Goal: Task Accomplishment & Management: Use online tool/utility

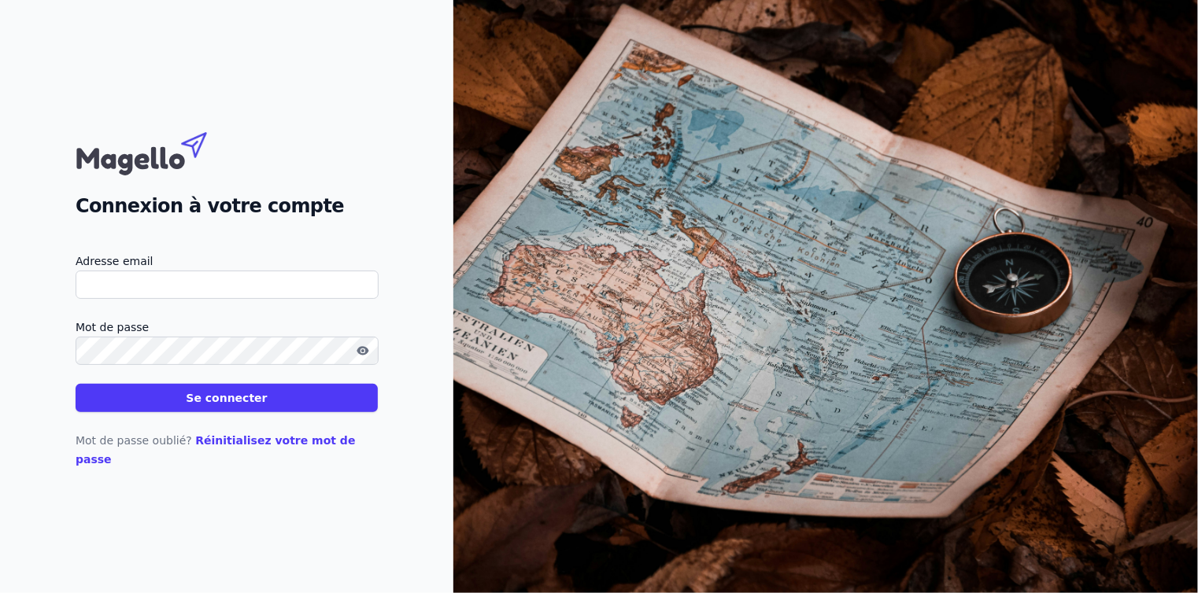
click at [164, 294] on input "Adresse email" at bounding box center [227, 285] width 303 height 28
click at [192, 299] on input "info@a" at bounding box center [227, 285] width 303 height 28
type input "[EMAIL_ADDRESS][DOMAIN_NAME]"
click at [171, 412] on button "Se connecter" at bounding box center [227, 398] width 302 height 28
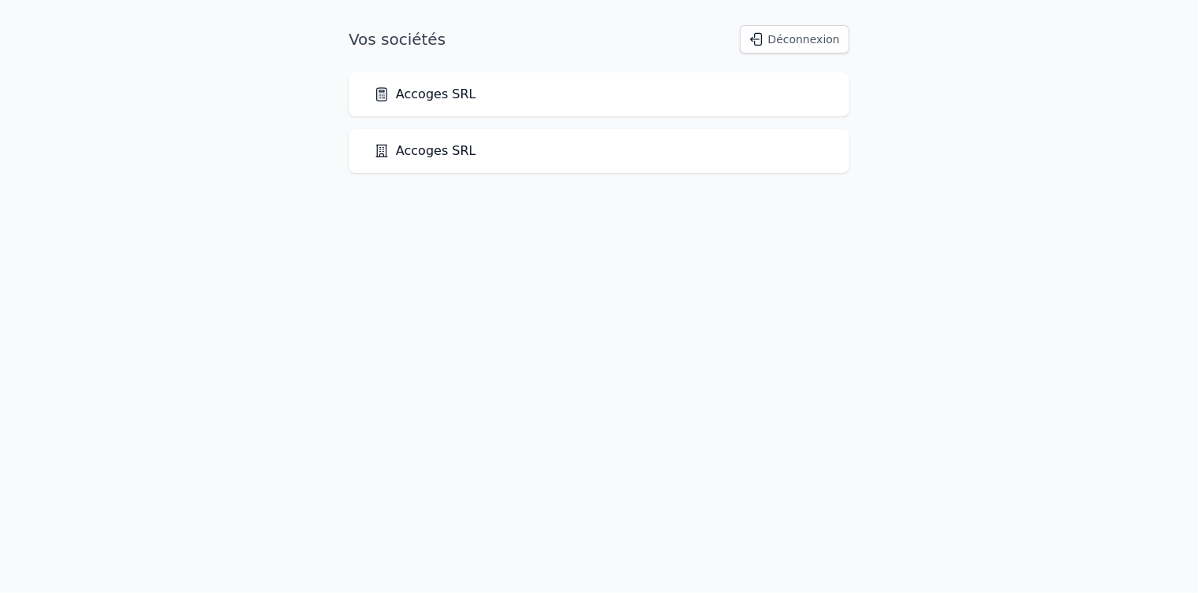
click at [429, 100] on link "Accoges SRL" at bounding box center [425, 94] width 102 height 19
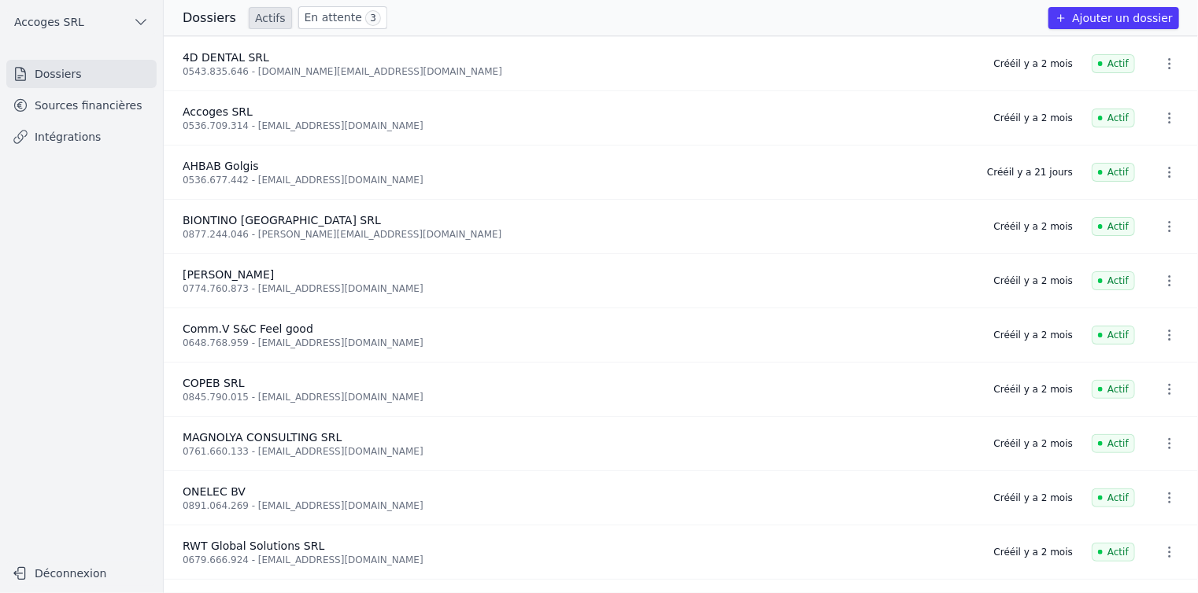
click at [123, 112] on link "Sources financières" at bounding box center [81, 105] width 150 height 28
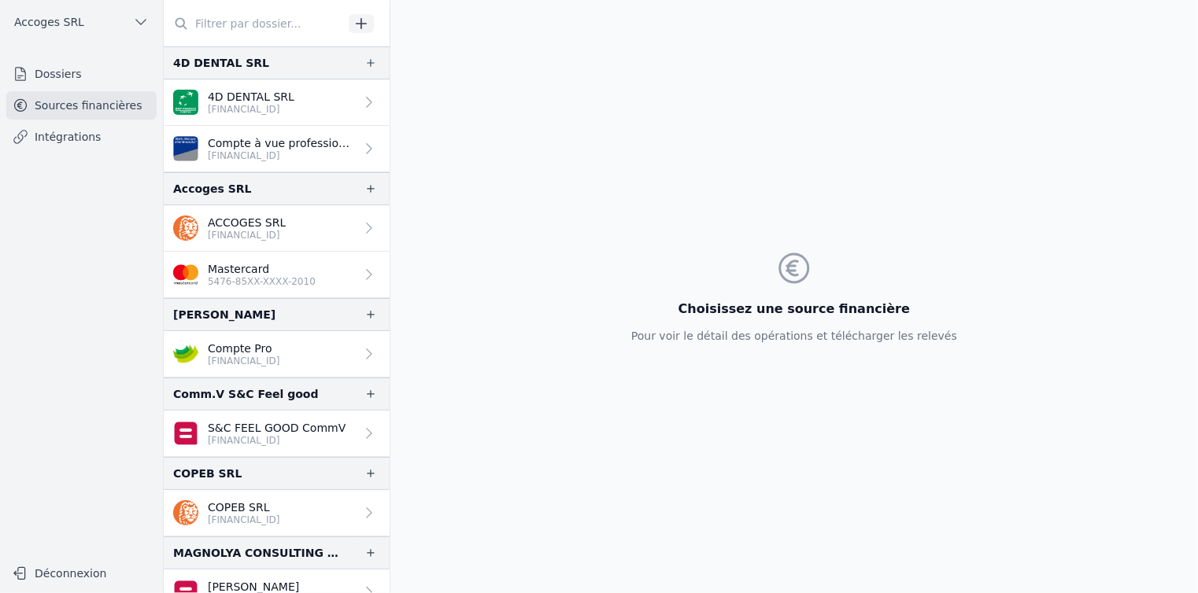
click at [279, 231] on p "[FINANCIAL_ID]" at bounding box center [247, 235] width 78 height 13
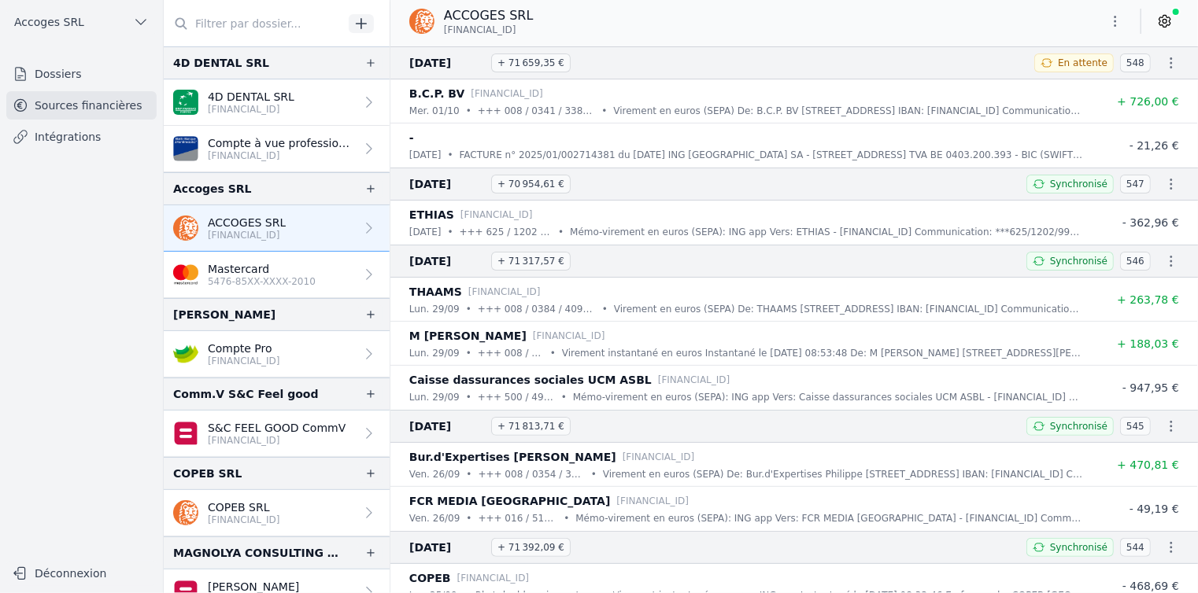
click at [56, 582] on button "Déconnexion" at bounding box center [81, 573] width 150 height 25
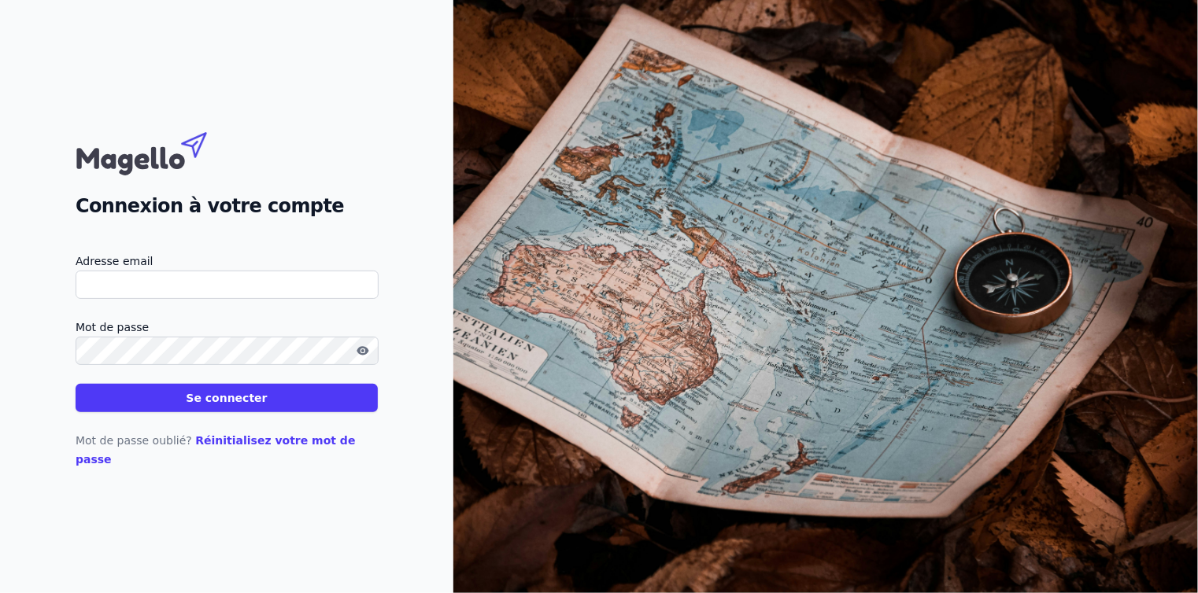
click at [91, 297] on input "Adresse email" at bounding box center [227, 285] width 303 height 28
type input "[EMAIL_ADDRESS][DOMAIN_NAME]"
click at [195, 412] on button "Se connecter" at bounding box center [227, 398] width 302 height 28
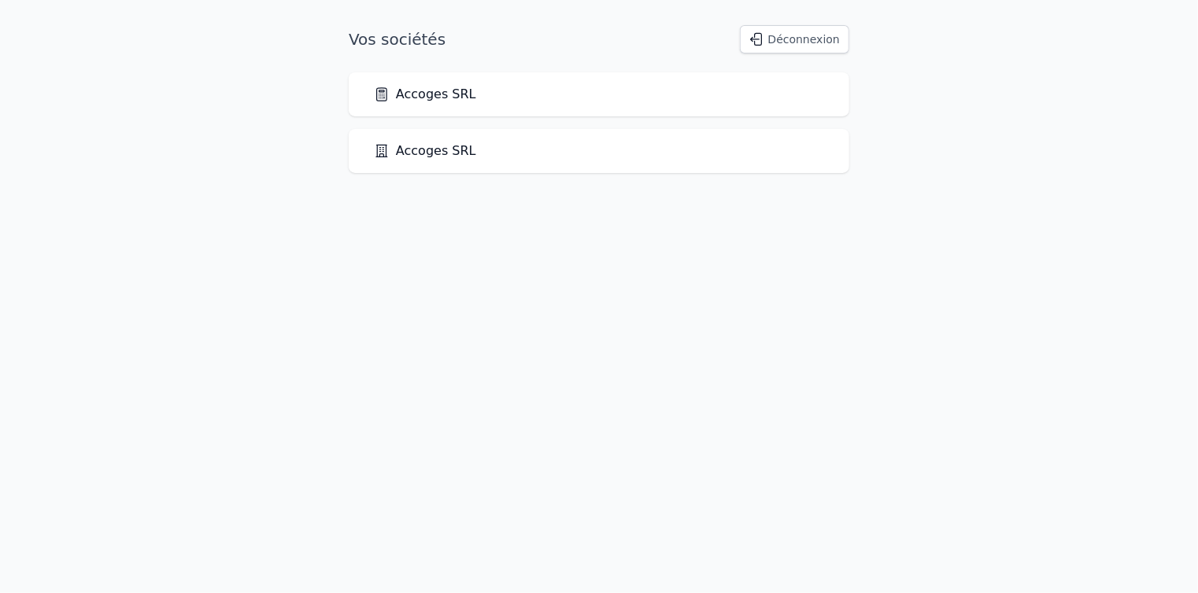
click at [422, 97] on link "Accoges SRL" at bounding box center [425, 94] width 102 height 19
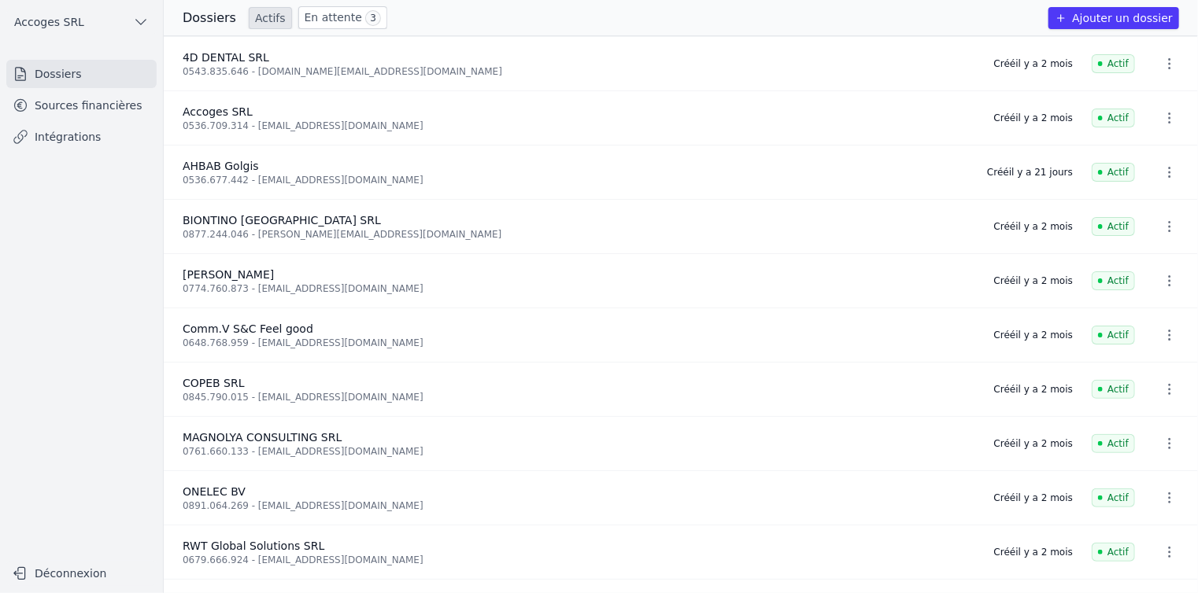
click at [68, 107] on link "Sources financières" at bounding box center [81, 105] width 150 height 28
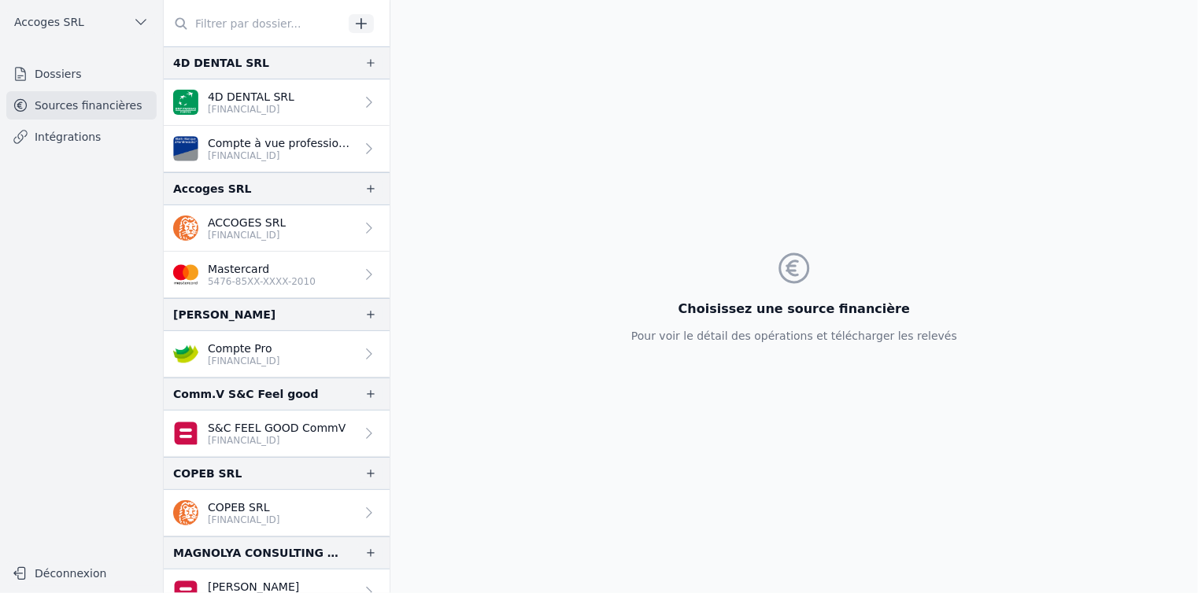
click at [257, 216] on p "ACCOGES SRL" at bounding box center [247, 223] width 78 height 16
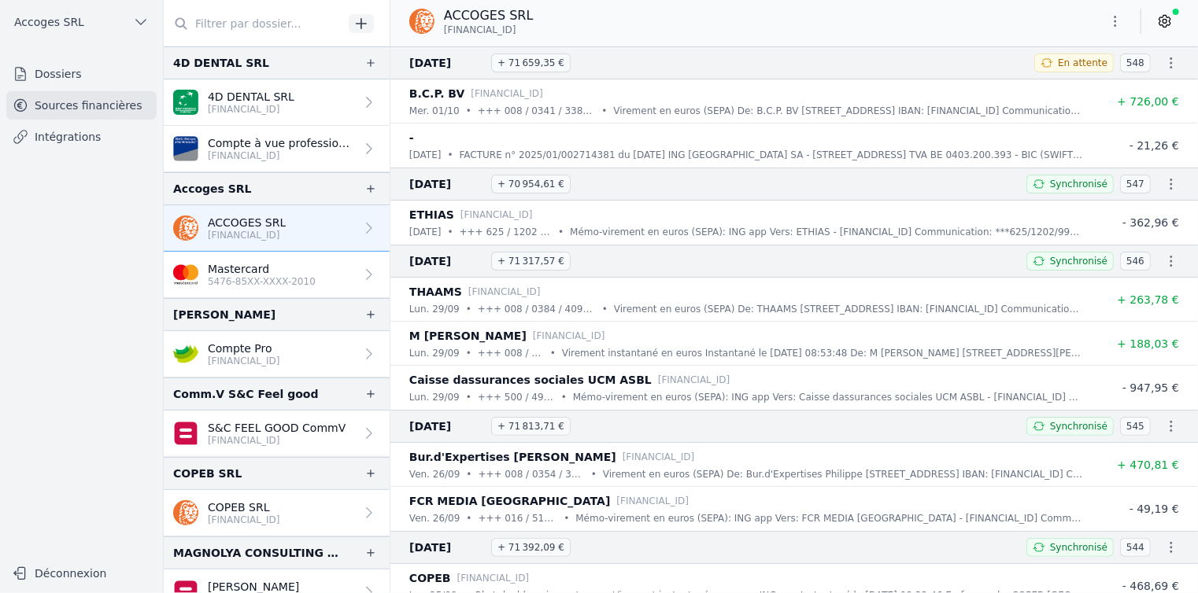
click at [1156, 24] on link at bounding box center [1164, 21] width 28 height 25
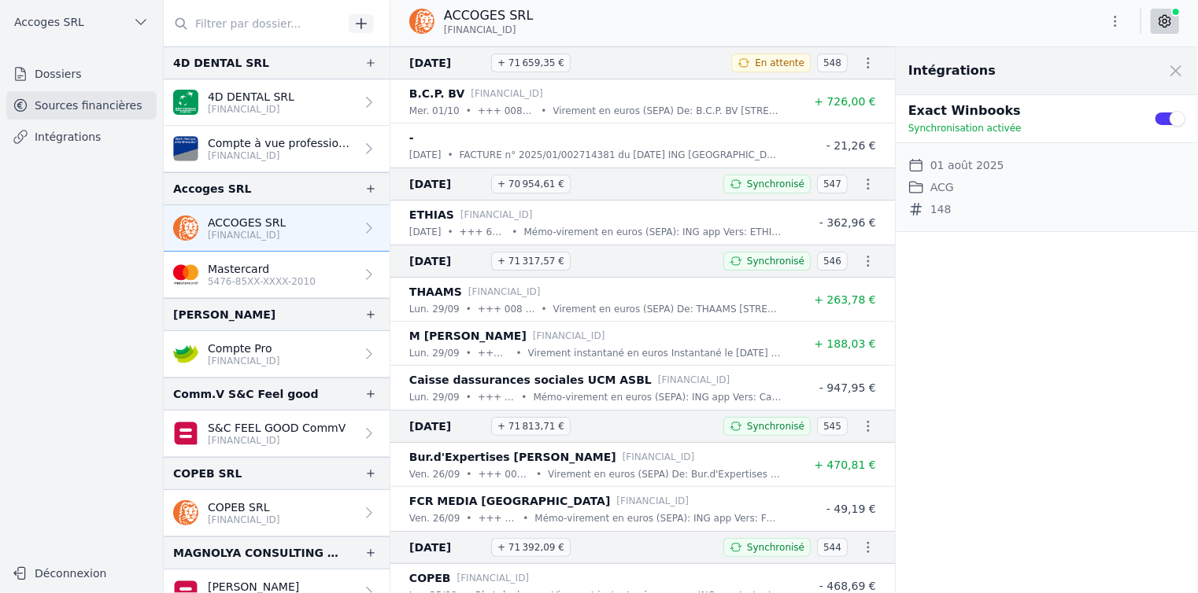
click at [1156, 24] on link at bounding box center [1164, 21] width 28 height 25
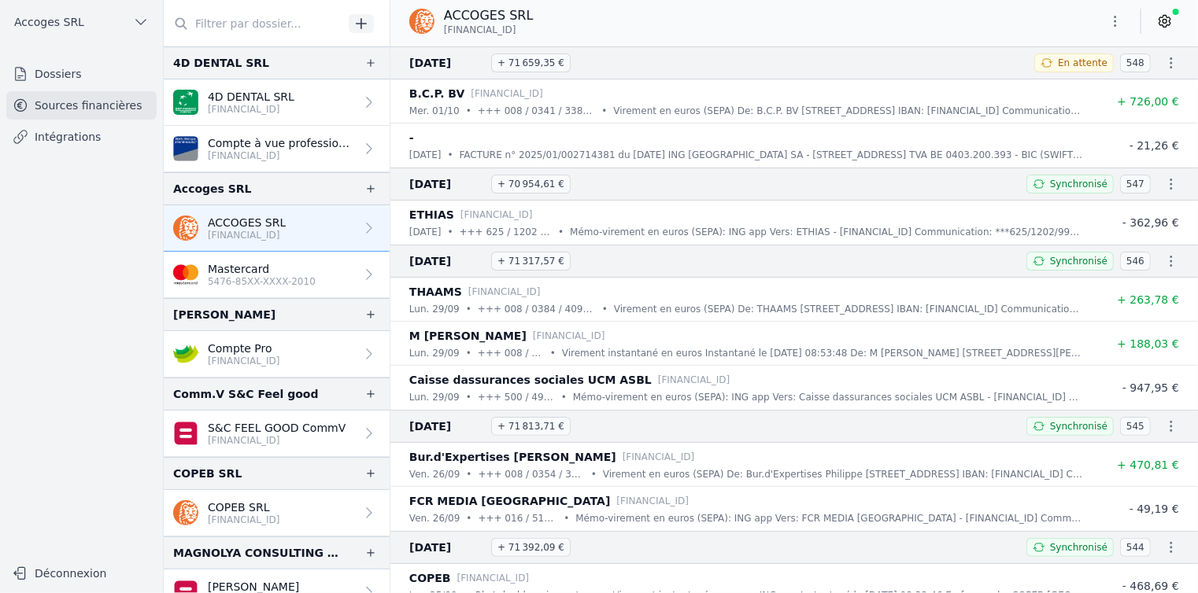
click at [1113, 24] on icon "button" at bounding box center [1115, 21] width 16 height 16
click at [1113, 24] on div at bounding box center [599, 296] width 1198 height 593
click at [1116, 15] on icon "button" at bounding box center [1115, 21] width 16 height 16
click at [1063, 80] on button "Exporter" at bounding box center [1077, 83] width 113 height 29
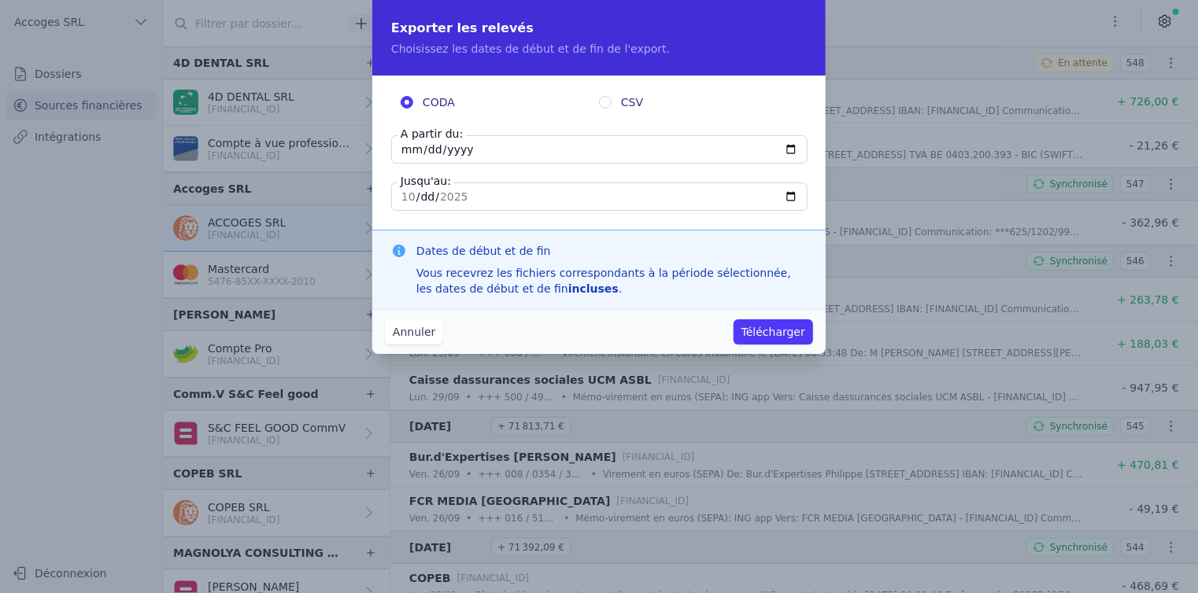
click at [413, 329] on button "Annuler" at bounding box center [414, 331] width 58 height 25
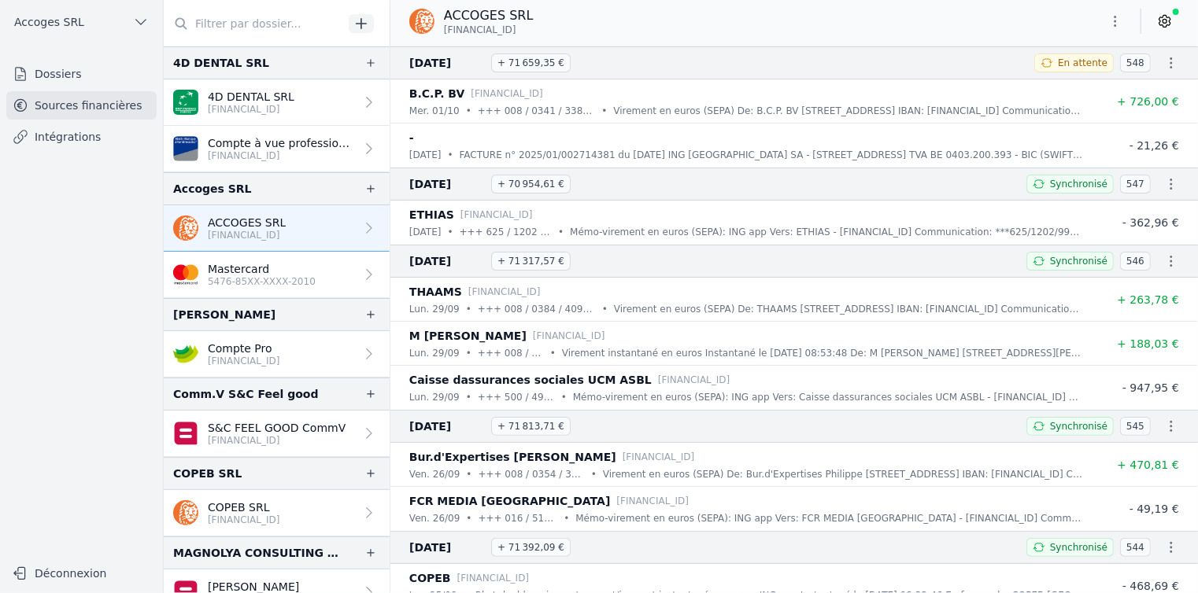
click at [79, 144] on link "Intégrations" at bounding box center [81, 137] width 150 height 28
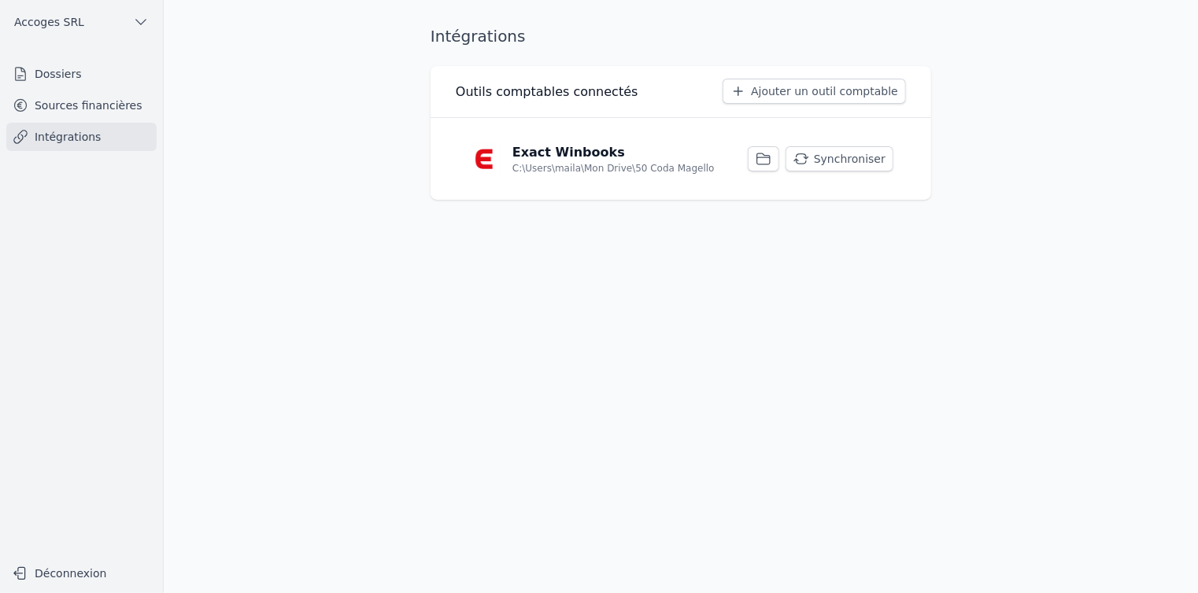
click at [80, 75] on link "Dossiers" at bounding box center [81, 74] width 150 height 28
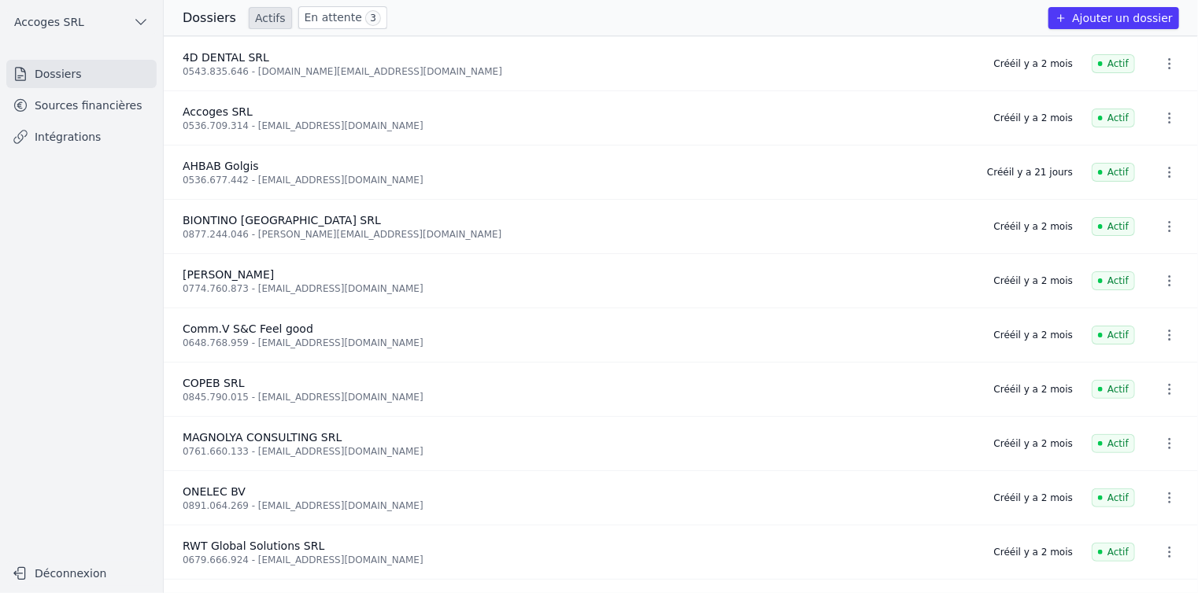
click at [120, 112] on link "Sources financières" at bounding box center [81, 105] width 150 height 28
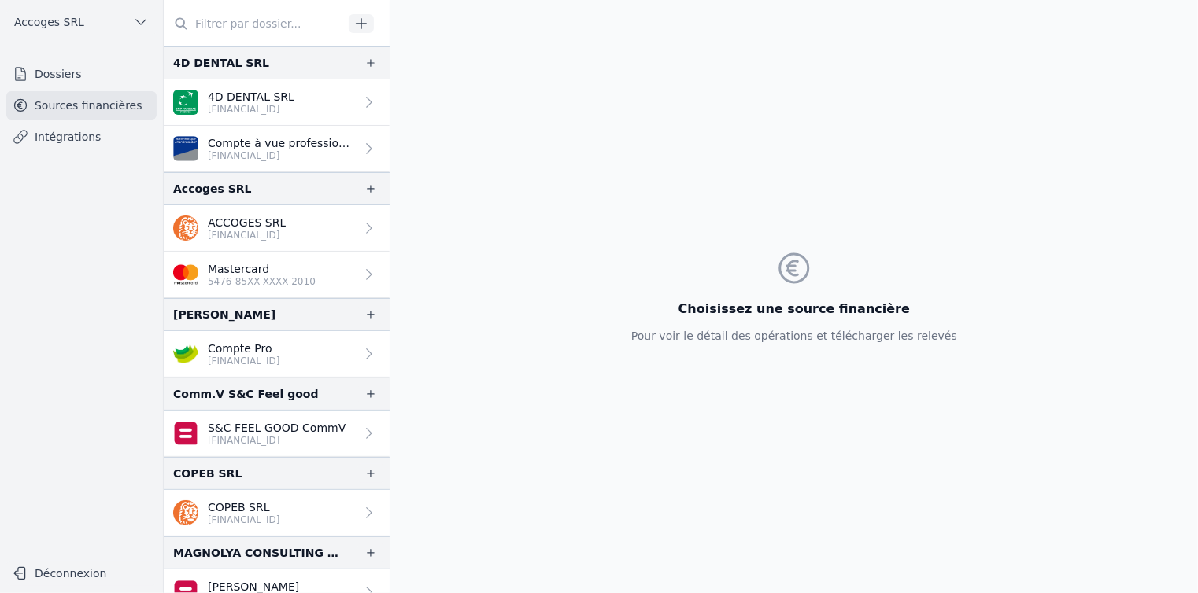
click at [255, 237] on p "[FINANCIAL_ID]" at bounding box center [247, 235] width 78 height 13
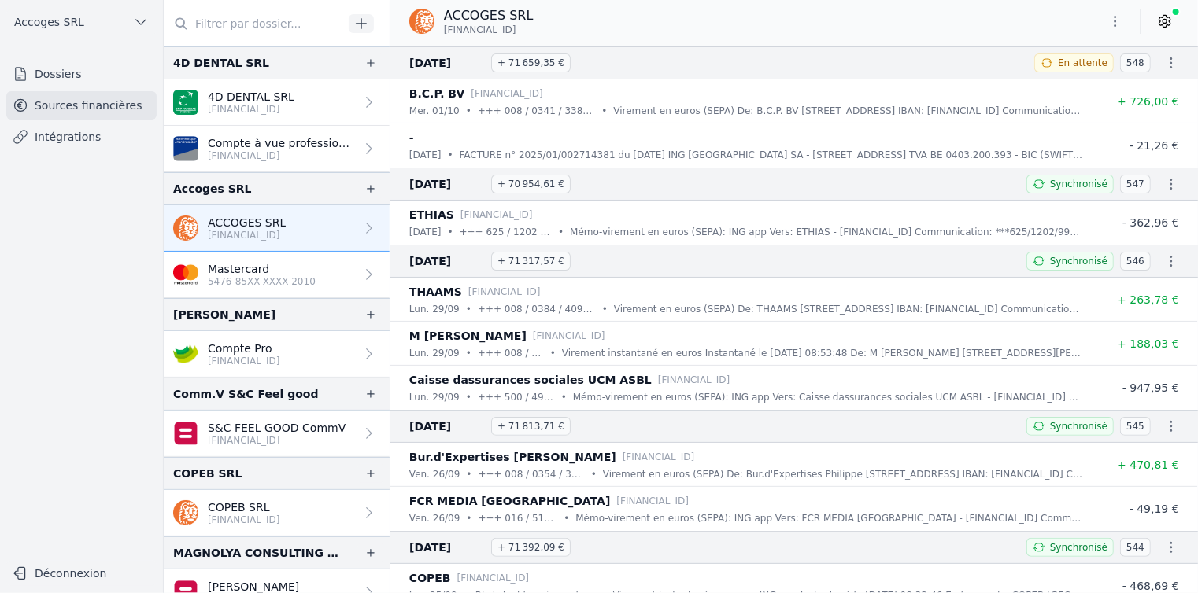
click at [286, 215] on p "ACCOGES SRL" at bounding box center [247, 223] width 78 height 16
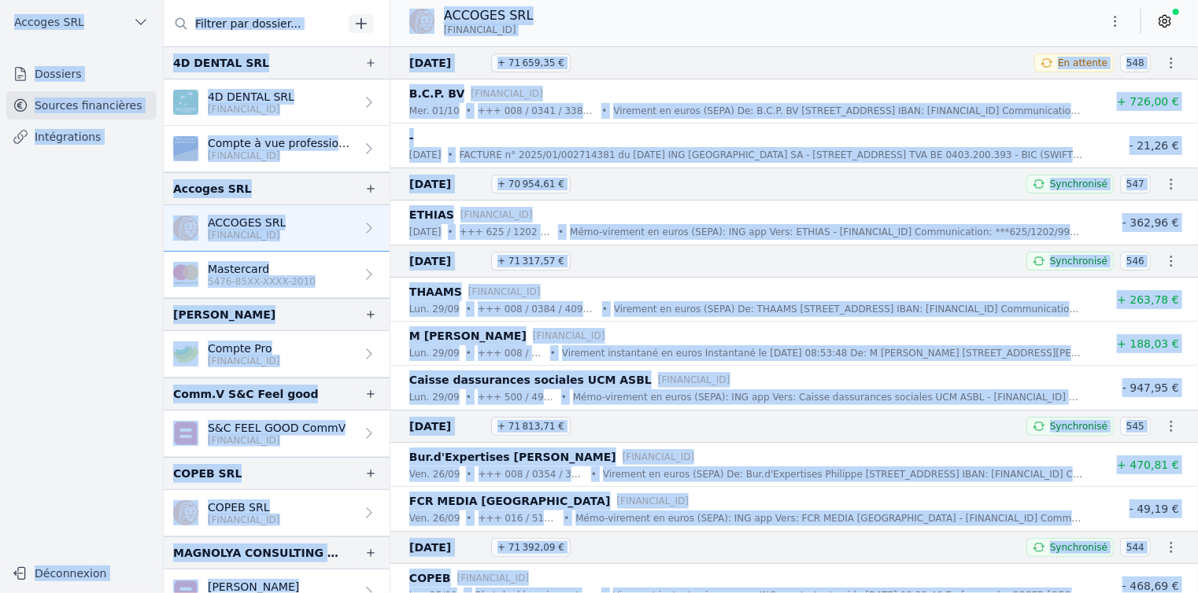
click at [83, 227] on nav "Dossiers Sources financières Intégrations" at bounding box center [82, 303] width 138 height 486
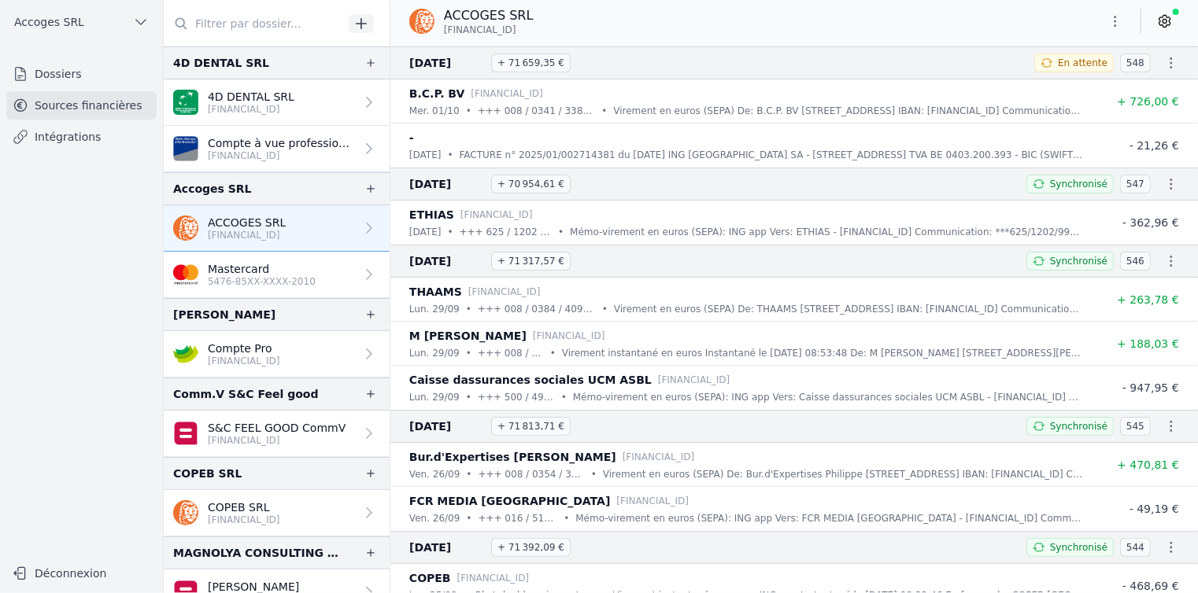
click at [1113, 16] on icon "button" at bounding box center [1115, 21] width 16 height 16
click at [1113, 16] on div at bounding box center [599, 296] width 1198 height 593
click at [1173, 24] on link at bounding box center [1164, 21] width 28 height 25
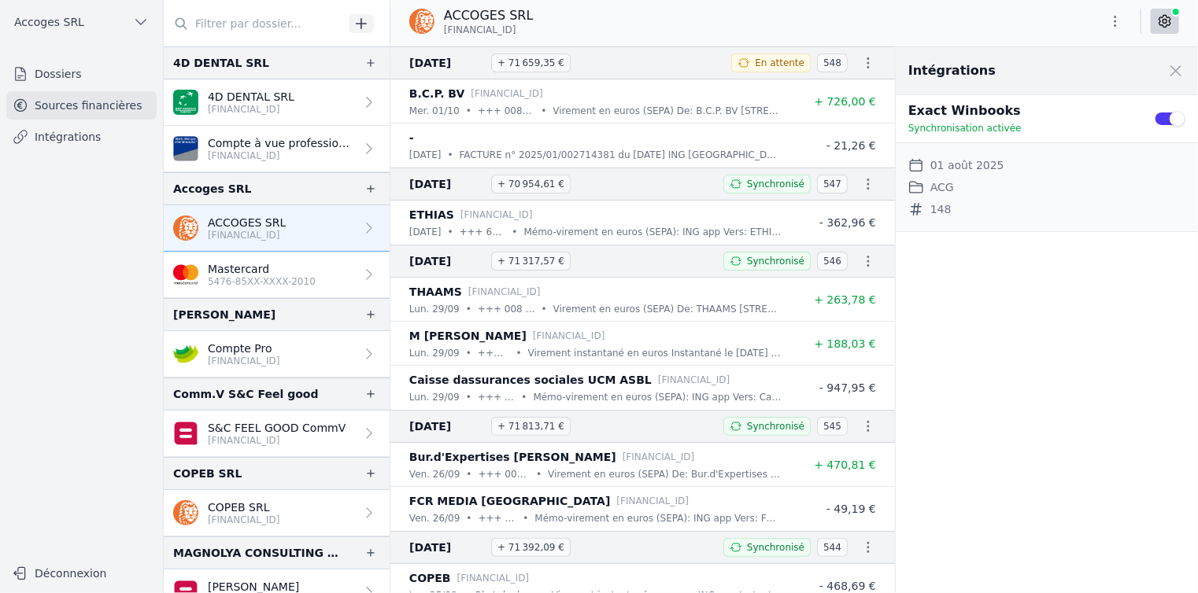
click at [1173, 24] on link at bounding box center [1164, 21] width 28 height 25
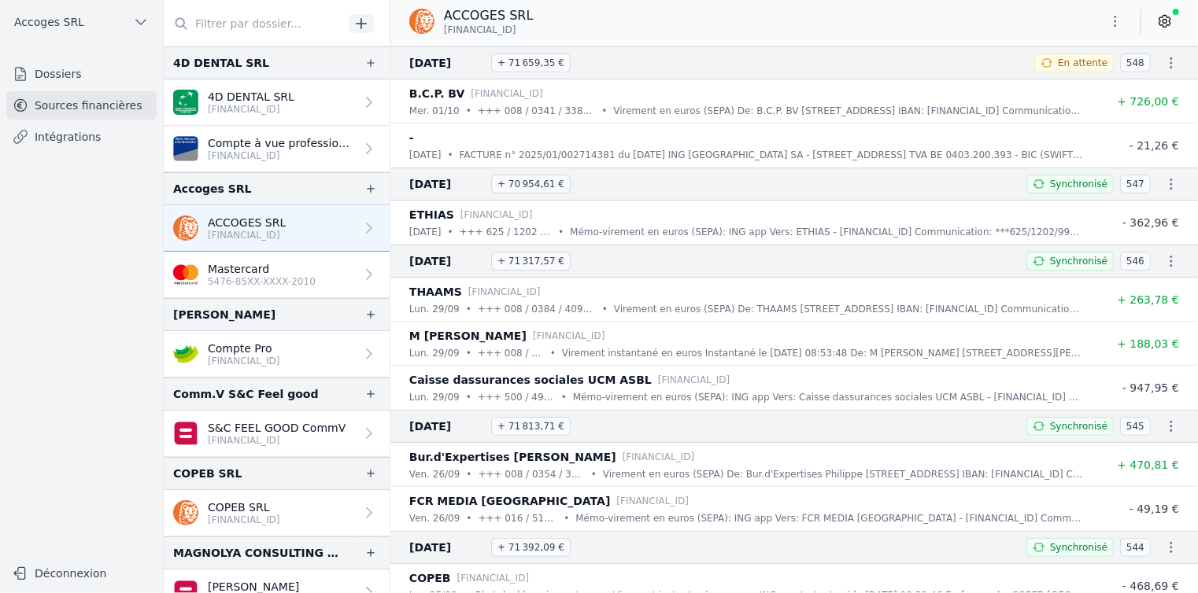
click at [142, 24] on icon "button" at bounding box center [141, 22] width 10 height 5
click at [142, 24] on div at bounding box center [599, 296] width 1198 height 593
click at [1113, 22] on icon "button" at bounding box center [1115, 21] width 16 height 16
click at [1075, 84] on button "Exporter" at bounding box center [1077, 83] width 113 height 29
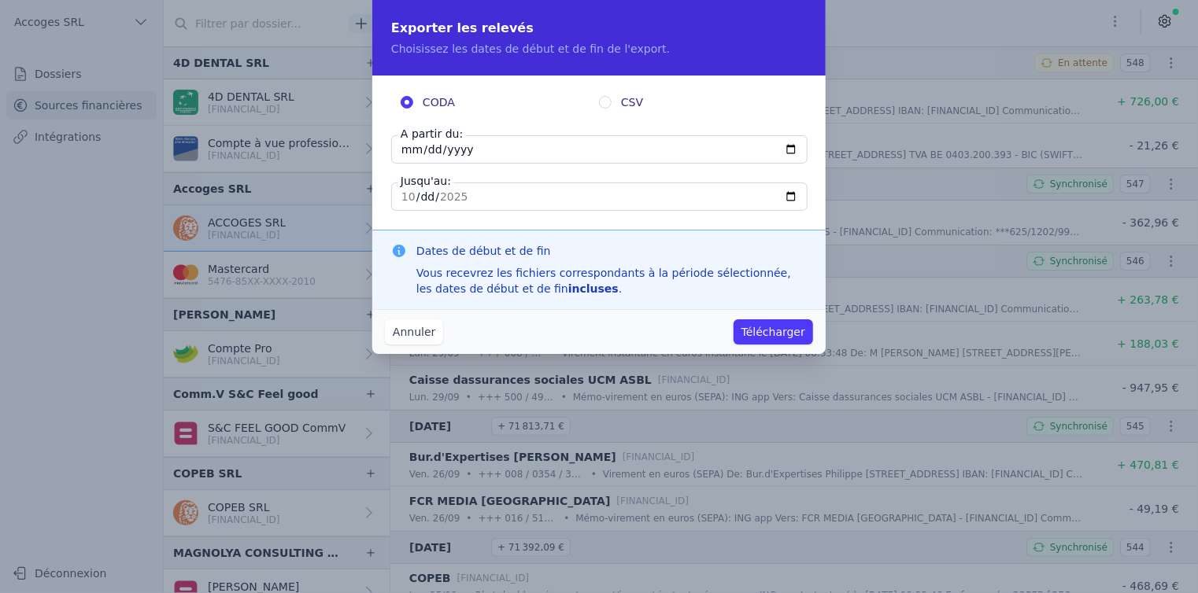
click at [400, 342] on button "Annuler" at bounding box center [414, 331] width 58 height 25
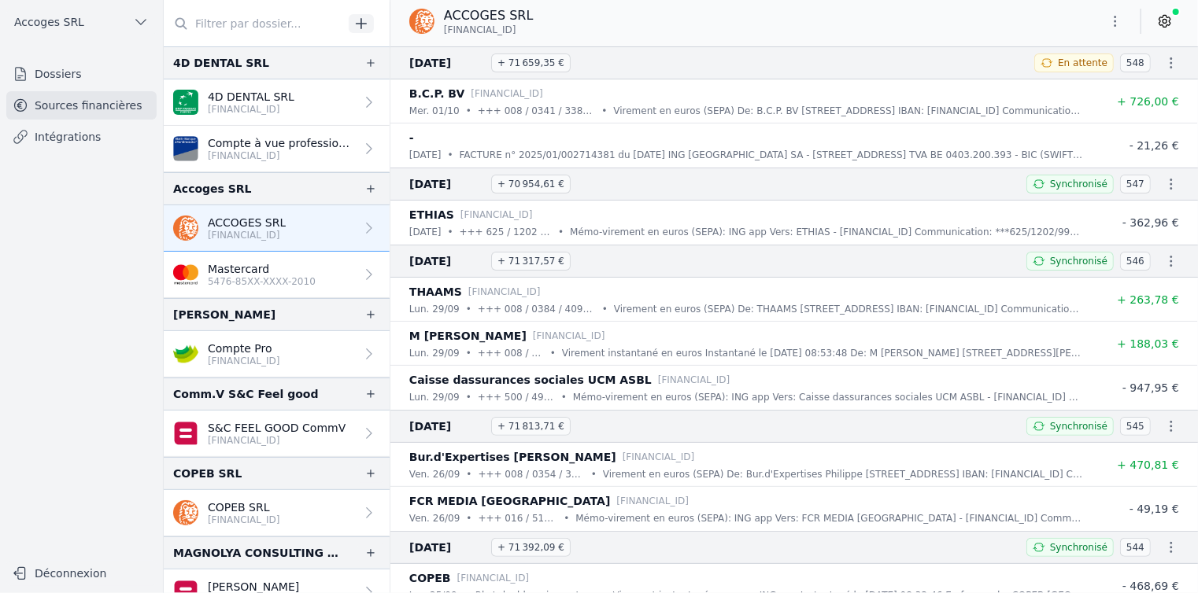
click at [301, 216] on link "ACCOGES SRL [FINANCIAL_ID]" at bounding box center [277, 228] width 226 height 46
click at [1166, 183] on icon "button" at bounding box center [1171, 184] width 16 height 16
click at [1166, 183] on div at bounding box center [599, 296] width 1198 height 593
